Goal: Task Accomplishment & Management: Use online tool/utility

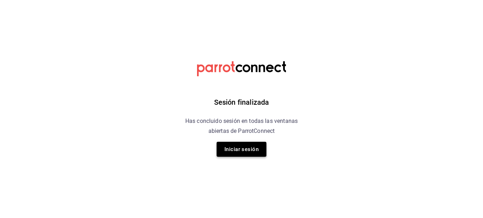
click at [242, 146] on button "Iniciar sesión" at bounding box center [242, 149] width 50 height 15
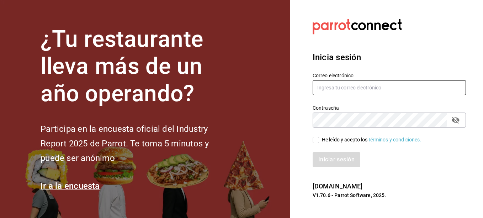
type input "[EMAIL_ADDRESS][DOMAIN_NAME]"
click at [316, 139] on input "He leído y acepto los Términos y condiciones." at bounding box center [316, 140] width 6 height 6
checkbox input "true"
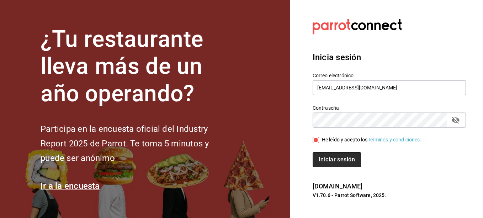
click at [338, 162] on button "Iniciar sesión" at bounding box center [337, 159] width 48 height 15
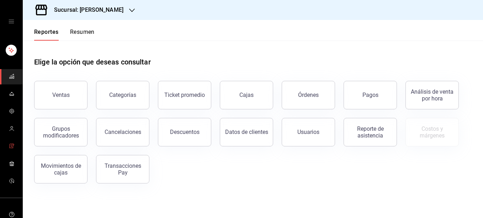
click at [9, 150] on span "mailbox folders" at bounding box center [12, 147] width 6 height 10
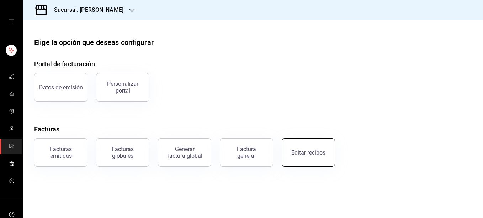
click at [304, 150] on div "Editar recibos" at bounding box center [309, 152] width 34 height 7
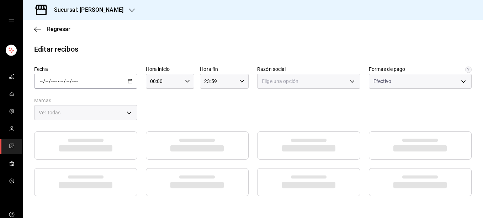
type input "5fd38a5b-7230-49e9-9c15-448a83f49355"
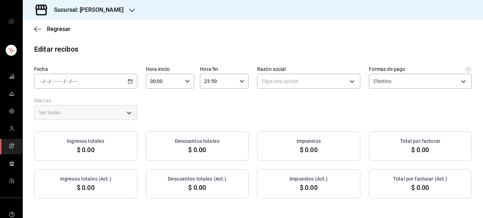
click at [131, 80] on \(Stroke\) "button" at bounding box center [130, 81] width 4 height 4
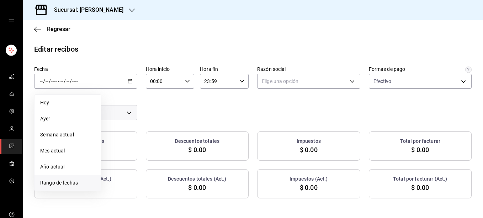
click at [67, 187] on li "Rango de fechas" at bounding box center [68, 183] width 67 height 16
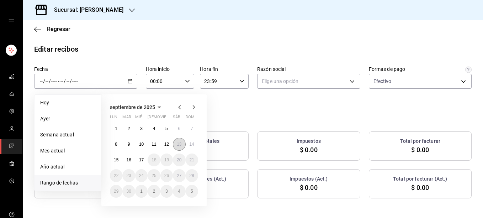
click at [179, 146] on abbr "13" at bounding box center [179, 144] width 5 height 5
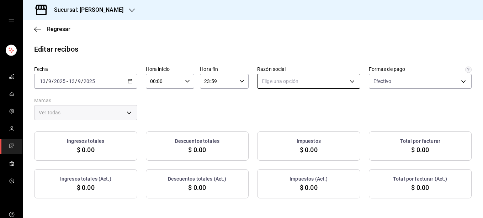
click at [305, 85] on body "Sucursal: Rosa Nautica Regresar Editar recibos Fecha 2025-09-13 13 / 9 / 2025 -…" at bounding box center [241, 109] width 483 height 218
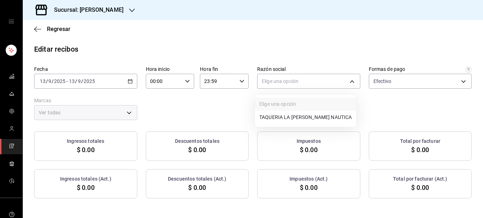
click at [273, 117] on li "TAQUERIA LA ROSA NAUTICA" at bounding box center [305, 117] width 101 height 13
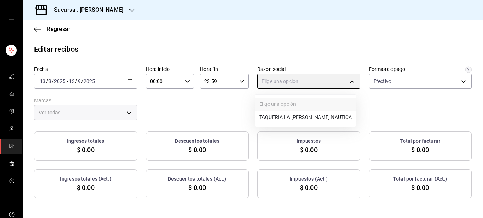
type input "8ae5469c-b252-42ce-8a14-eb66129f127f"
type input "e6600c40-0213-48d4-9f06-7294223b882d"
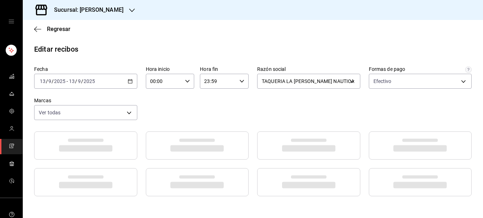
click at [314, 114] on div "Fecha 2025-09-13 13 / 9 / 2025 - 2025-09-13 13 / 9 / 2025 Hora inicio 00:00 Hor…" at bounding box center [253, 93] width 438 height 54
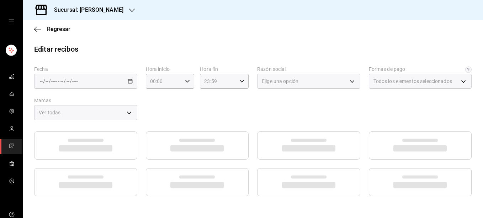
type input "5fd38a5b-7230-49e9-9c15-448a83f49355"
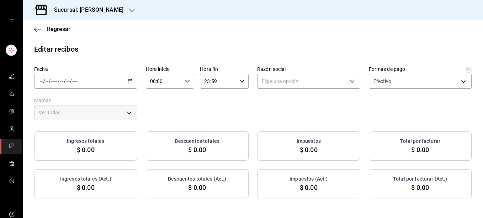
click at [130, 85] on div "/ / - / /" at bounding box center [85, 81] width 103 height 15
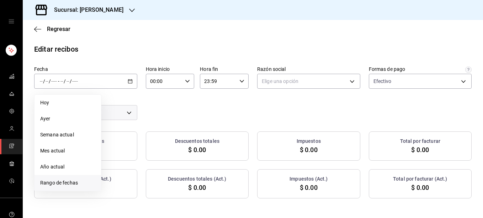
click at [60, 181] on span "Rango de fechas" at bounding box center [67, 182] width 55 height 7
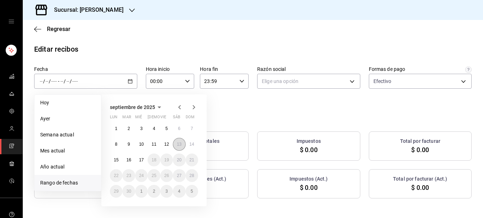
click at [178, 144] on abbr "13" at bounding box center [179, 144] width 5 height 5
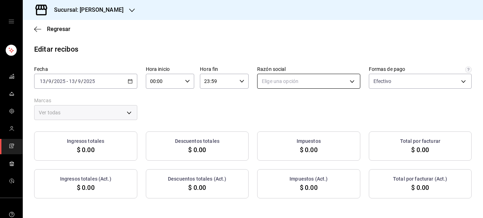
click at [297, 81] on body "Sucursal: [PERSON_NAME] Regresar Editar recibos Fecha [DATE] [DATE] - [DATE] [D…" at bounding box center [241, 109] width 483 height 218
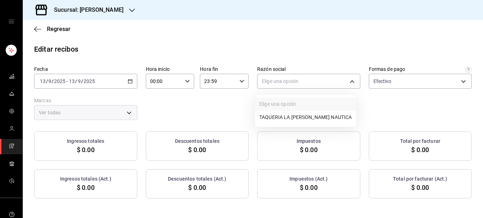
click at [267, 115] on li "TAQUERIA LA [PERSON_NAME] NAUTICA" at bounding box center [305, 117] width 101 height 13
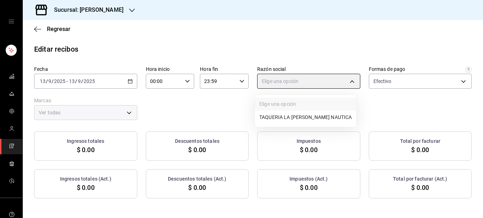
type input "8ae5469c-b252-42ce-8a14-eb66129f127f"
type input "e6600c40-0213-48d4-9f06-7294223b882d"
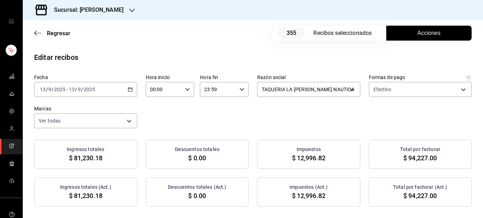
click at [128, 90] on icon "button" at bounding box center [130, 89] width 5 height 5
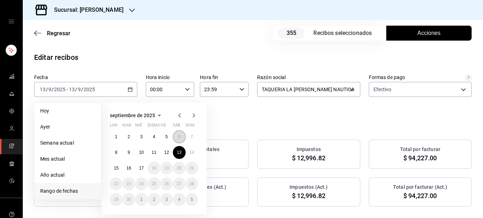
click at [176, 138] on button "6" at bounding box center [179, 136] width 12 height 13
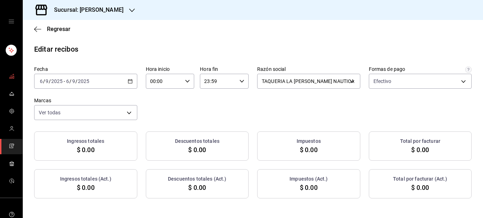
click at [10, 79] on span "mailbox folders" at bounding box center [12, 77] width 6 height 10
